Goal: Transaction & Acquisition: Purchase product/service

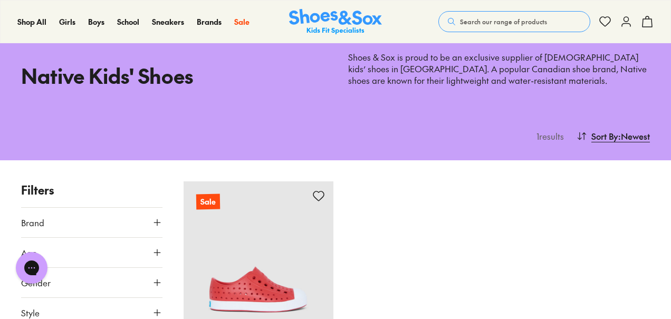
scroll to position [4, 0]
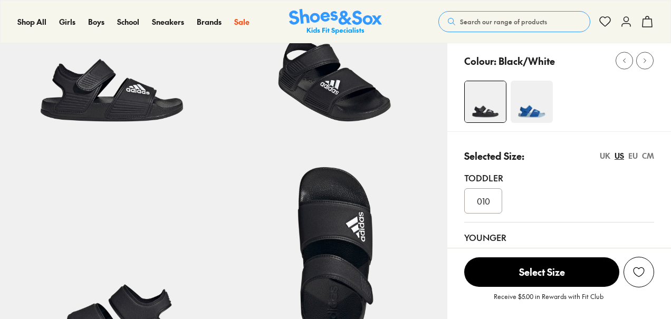
select select "*"
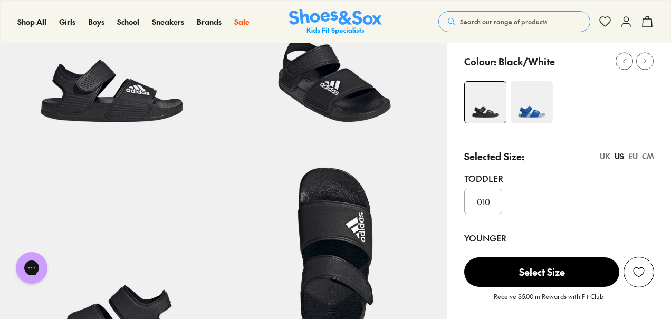
click at [539, 108] on img at bounding box center [532, 102] width 42 height 42
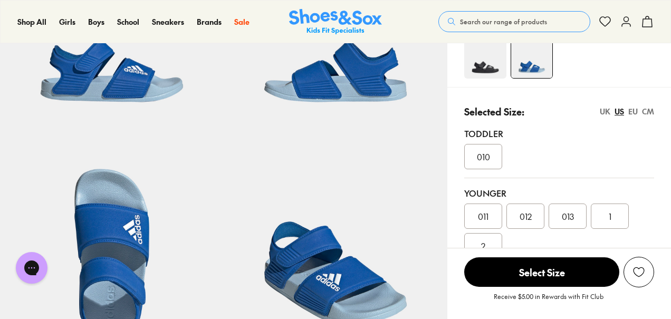
select select "*"
